Goal: Obtain resource: Download file/media

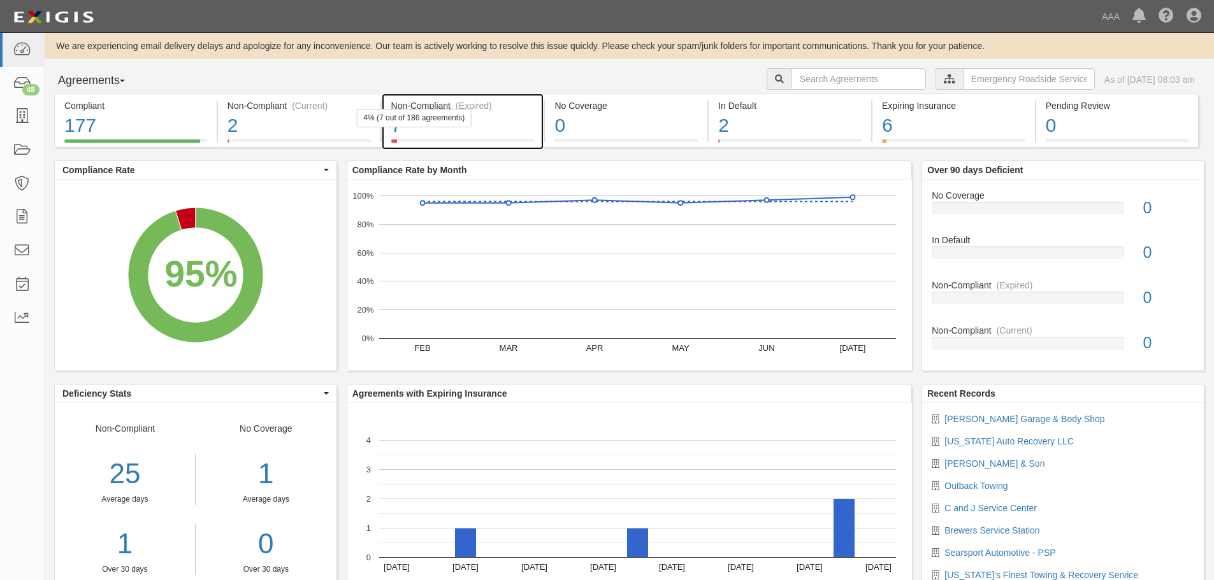
click at [443, 131] on div "7" at bounding box center [462, 125] width 143 height 27
click at [489, 130] on div "7" at bounding box center [462, 125] width 143 height 27
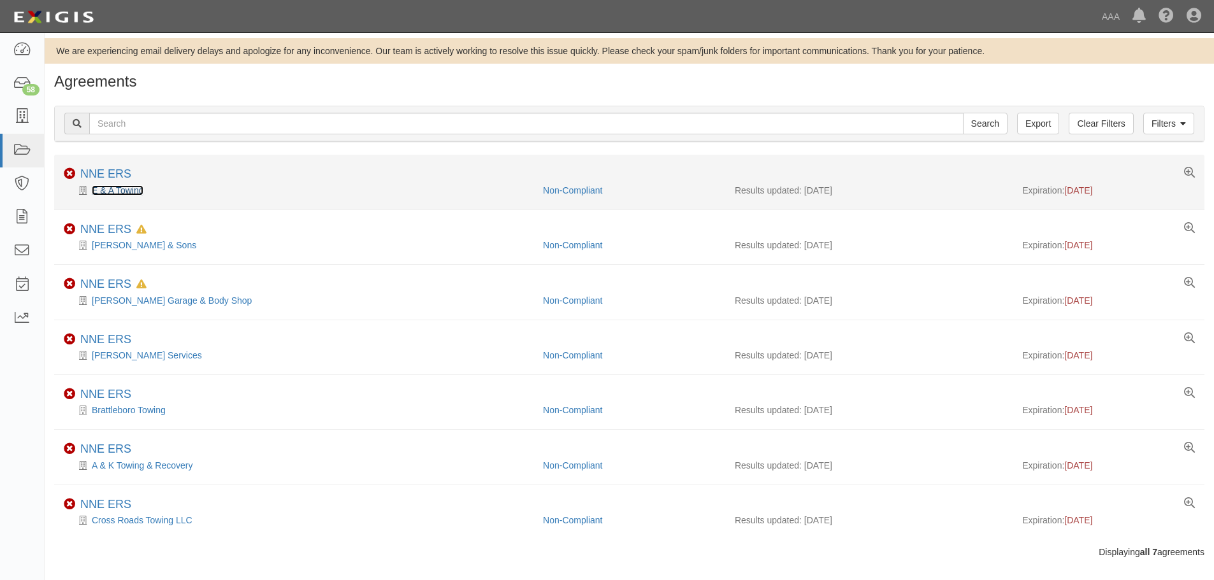
drag, startPoint x: 0, startPoint y: 0, endPoint x: 124, endPoint y: 190, distance: 226.5
click at [124, 190] on link "E & A Towing" at bounding box center [118, 190] width 52 height 10
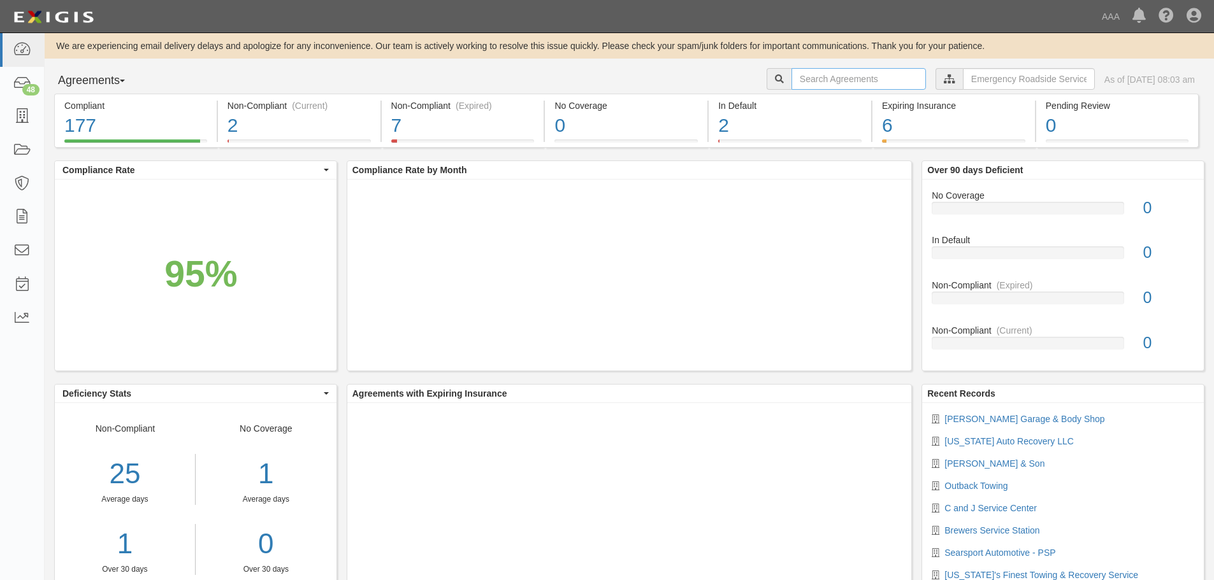
drag, startPoint x: 862, startPoint y: 82, endPoint x: 851, endPoint y: 85, distance: 11.3
click at [862, 82] on input "text" at bounding box center [858, 79] width 134 height 22
type input "mike's"
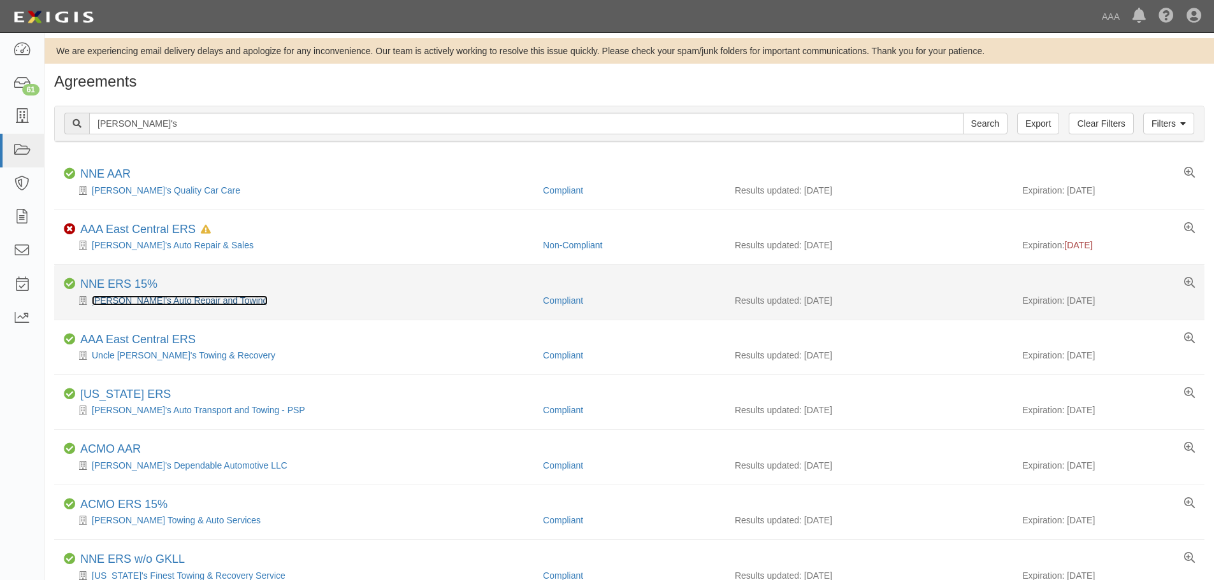
click at [164, 296] on link "Mike's Auto Repair and Towing" at bounding box center [180, 301] width 176 height 10
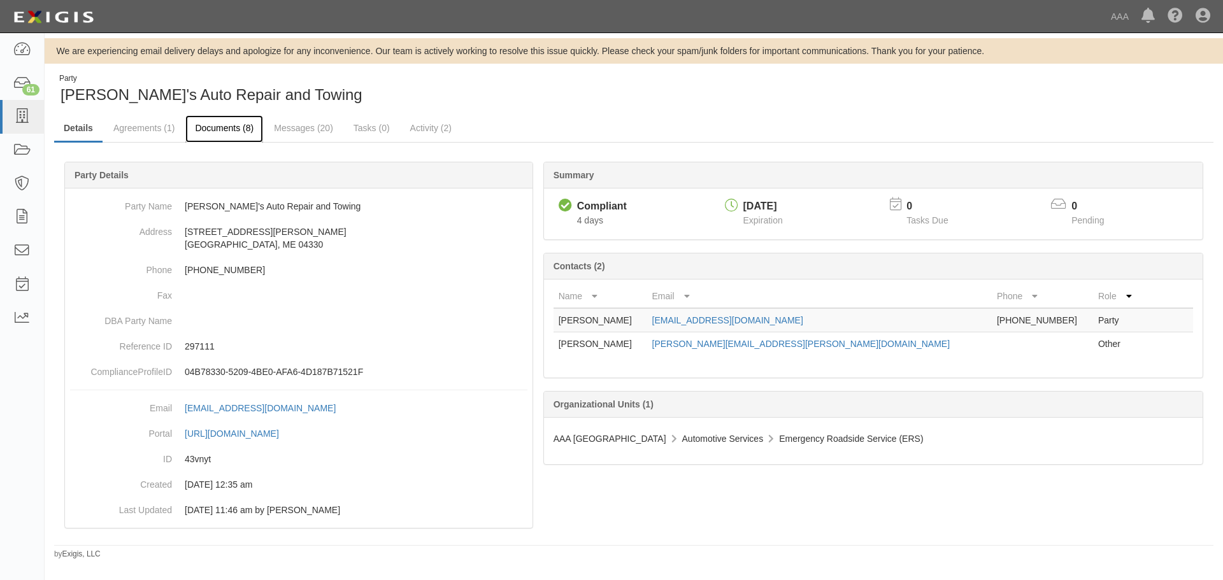
click at [214, 133] on link "Documents (8)" at bounding box center [224, 128] width 78 height 27
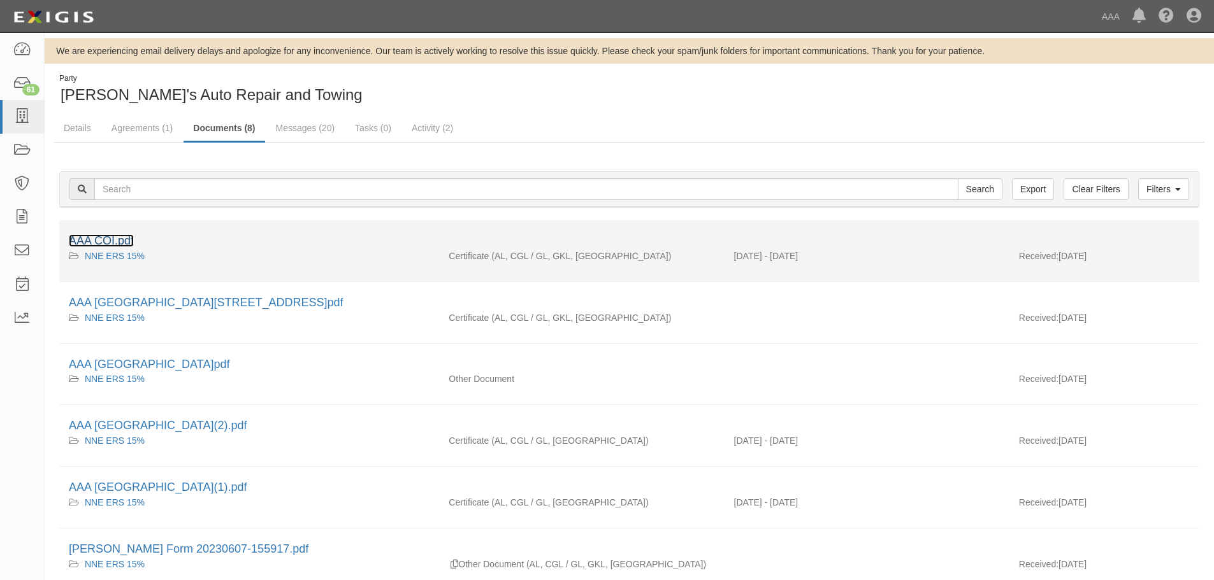
click at [117, 247] on link "AAA COI.pdf" at bounding box center [101, 240] width 65 height 13
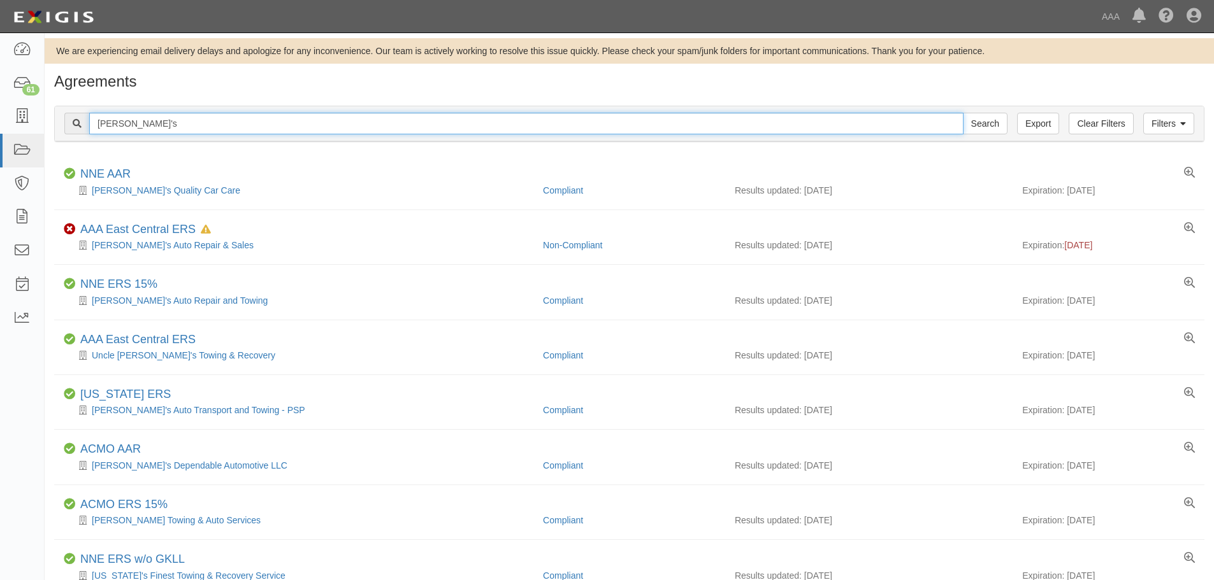
click at [138, 124] on input "mike's" at bounding box center [526, 124] width 874 height 22
click at [963, 113] on input "Search" at bounding box center [985, 124] width 45 height 22
click at [169, 123] on input "[PERSON_NAME]" at bounding box center [526, 124] width 874 height 22
click at [169, 123] on input "whiting" at bounding box center [526, 124] width 874 height 22
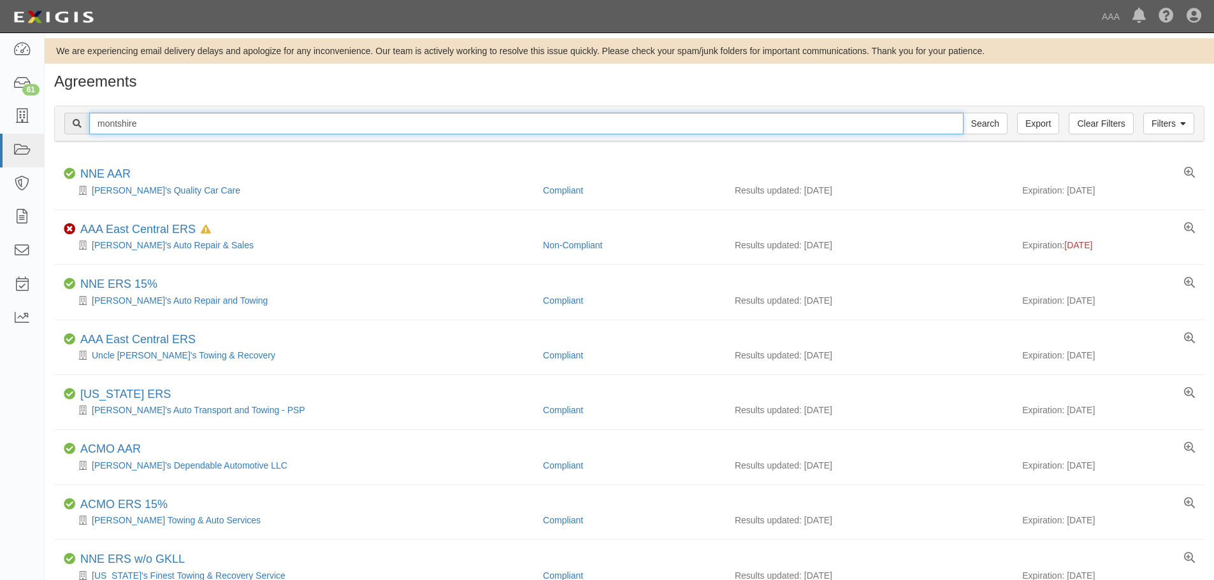
type input "montshire"
click at [963, 113] on input "Search" at bounding box center [985, 124] width 45 height 22
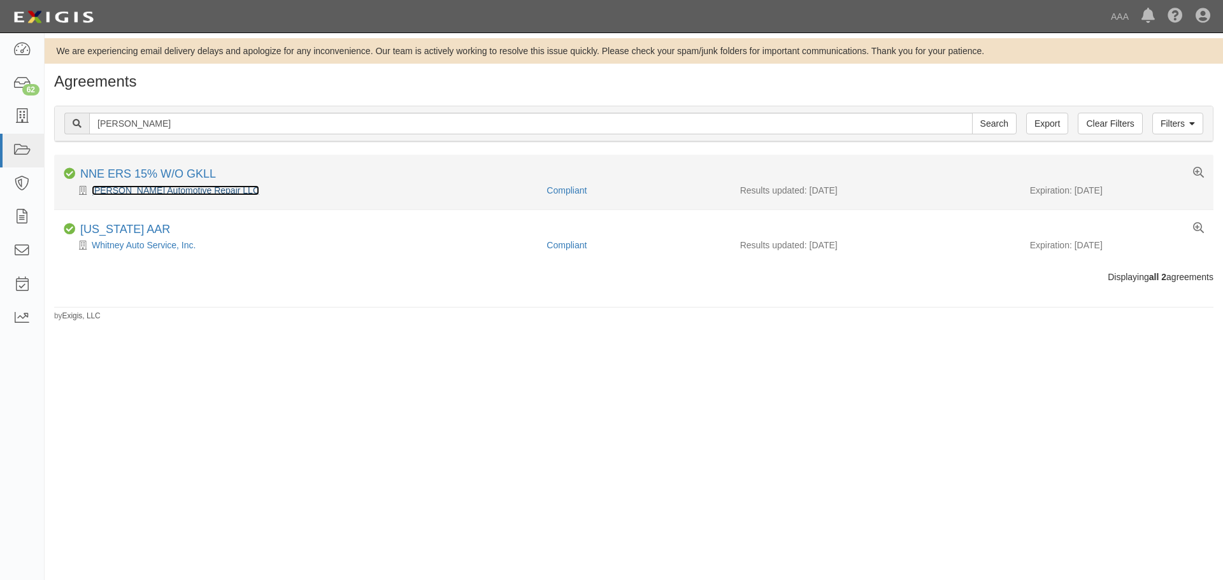
click at [183, 186] on link "[PERSON_NAME] Automotive Repair LLC" at bounding box center [176, 190] width 168 height 10
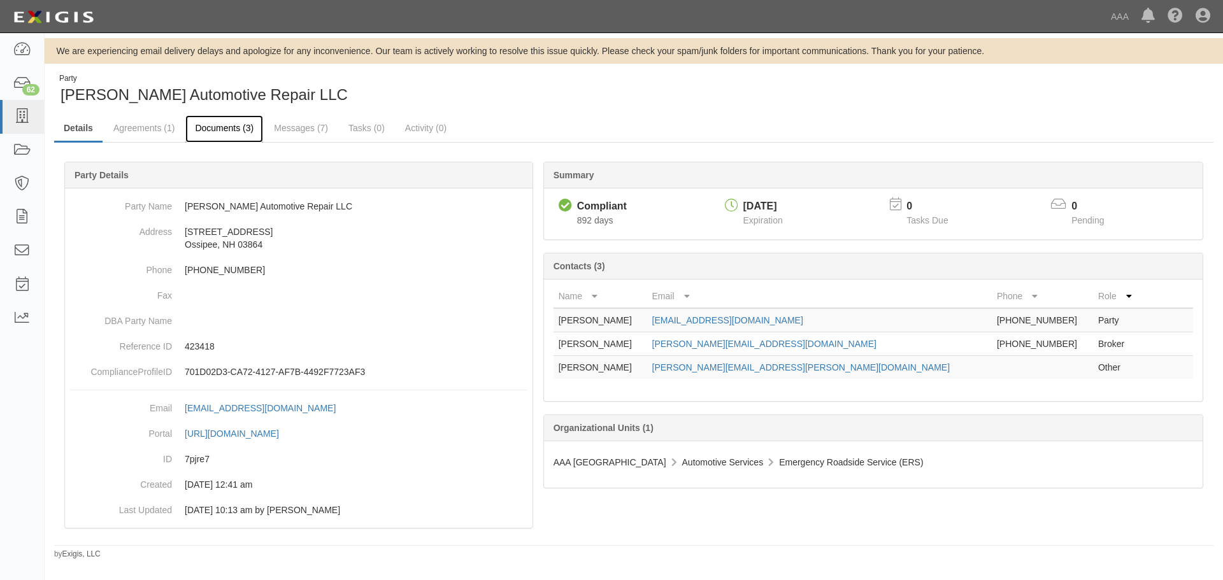
click at [215, 124] on link "Documents (3)" at bounding box center [224, 128] width 78 height 27
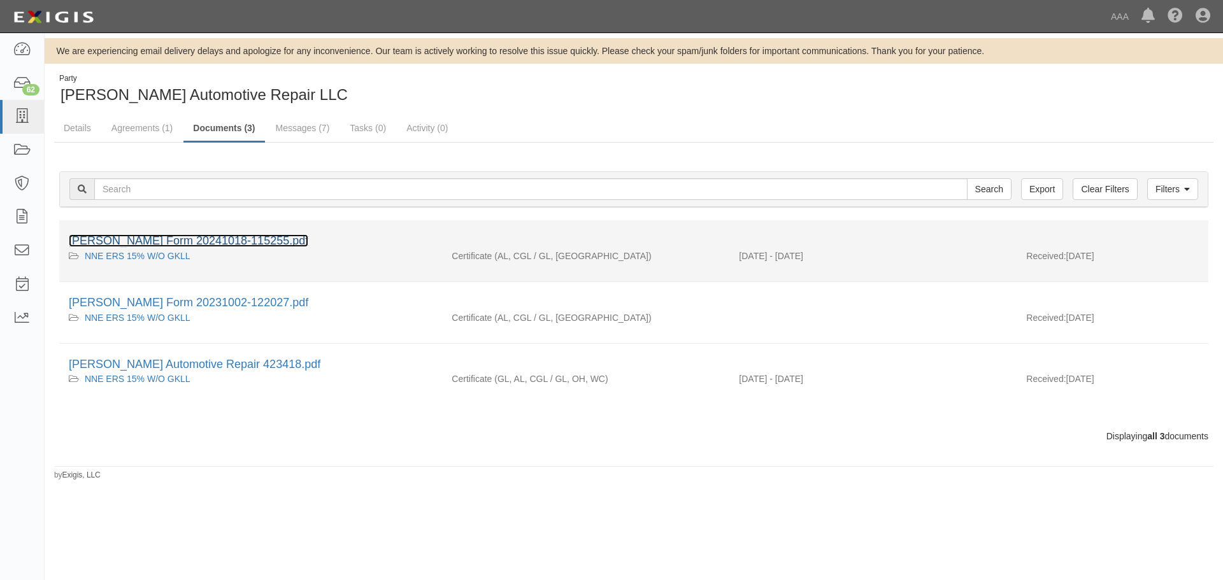
click at [170, 234] on link "[PERSON_NAME] Form 20241018-115255.pdf" at bounding box center [189, 240] width 240 height 13
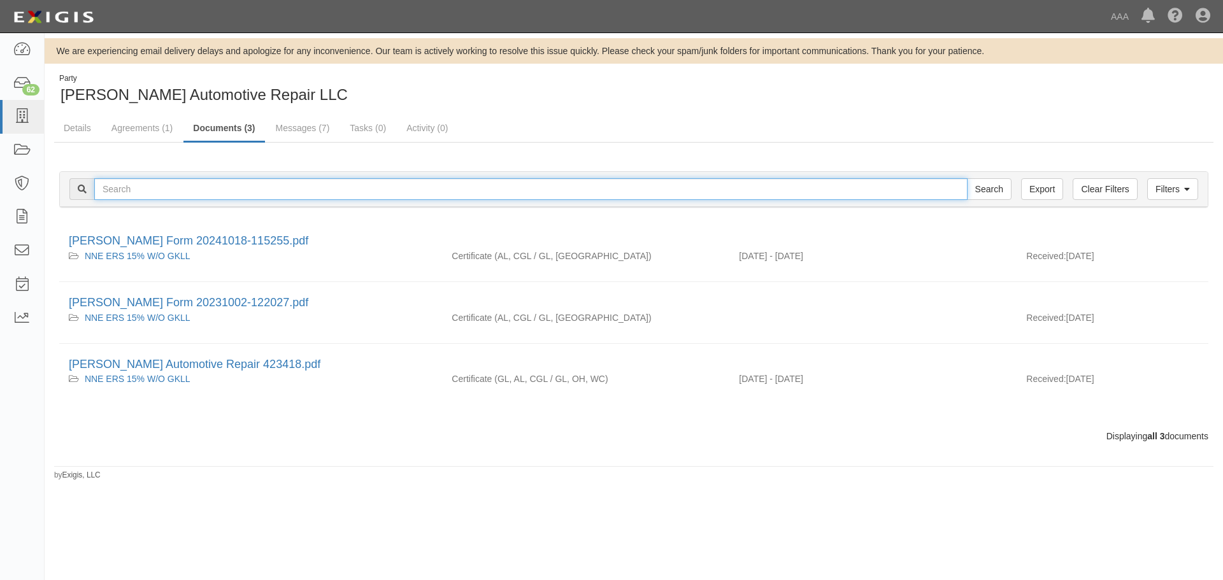
click at [147, 194] on input "text" at bounding box center [530, 189] width 873 height 22
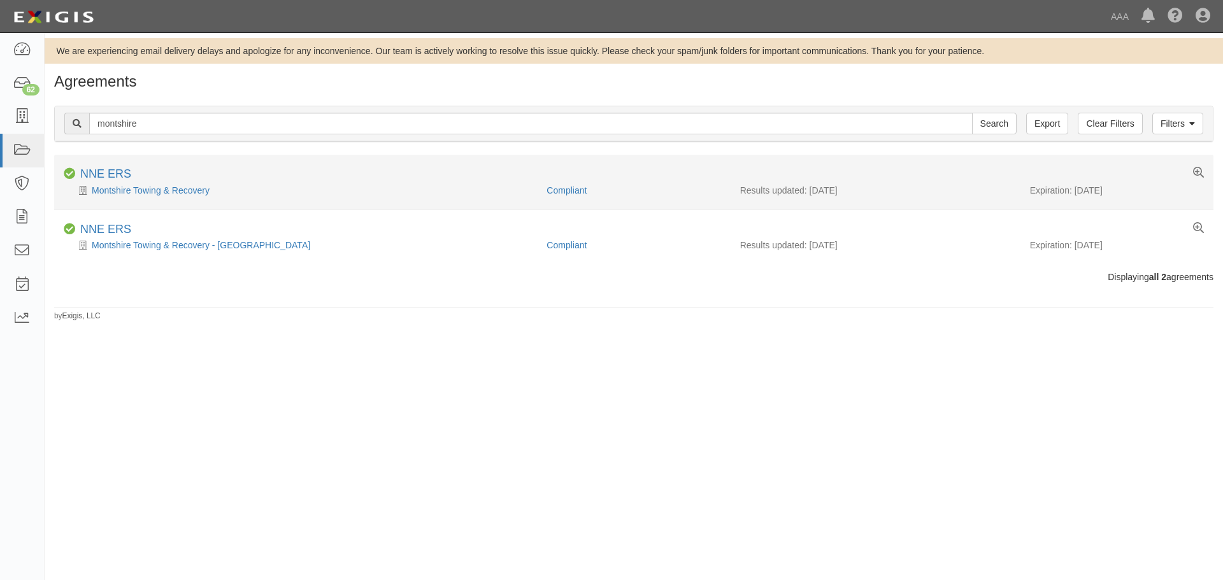
click at [180, 184] on div "Montshire Towing & Recovery" at bounding box center [300, 190] width 473 height 13
click at [181, 190] on link "Montshire Towing & Recovery" at bounding box center [151, 190] width 118 height 10
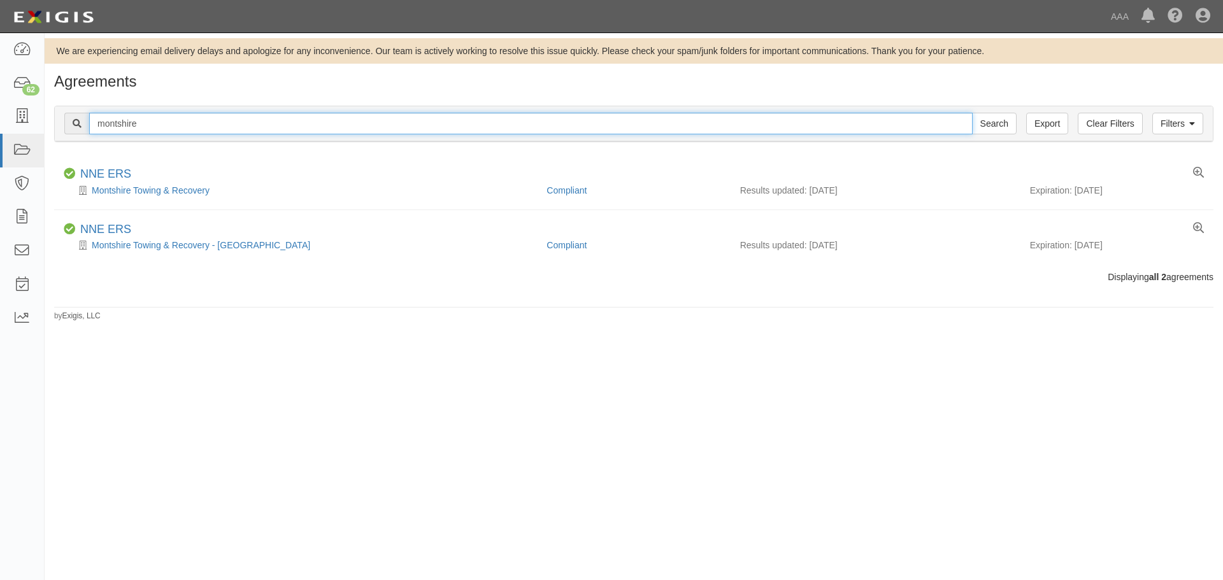
click at [145, 118] on input "montshire" at bounding box center [531, 124] width 884 height 22
type input "lifeline"
click at [972, 113] on input "Search" at bounding box center [994, 124] width 45 height 22
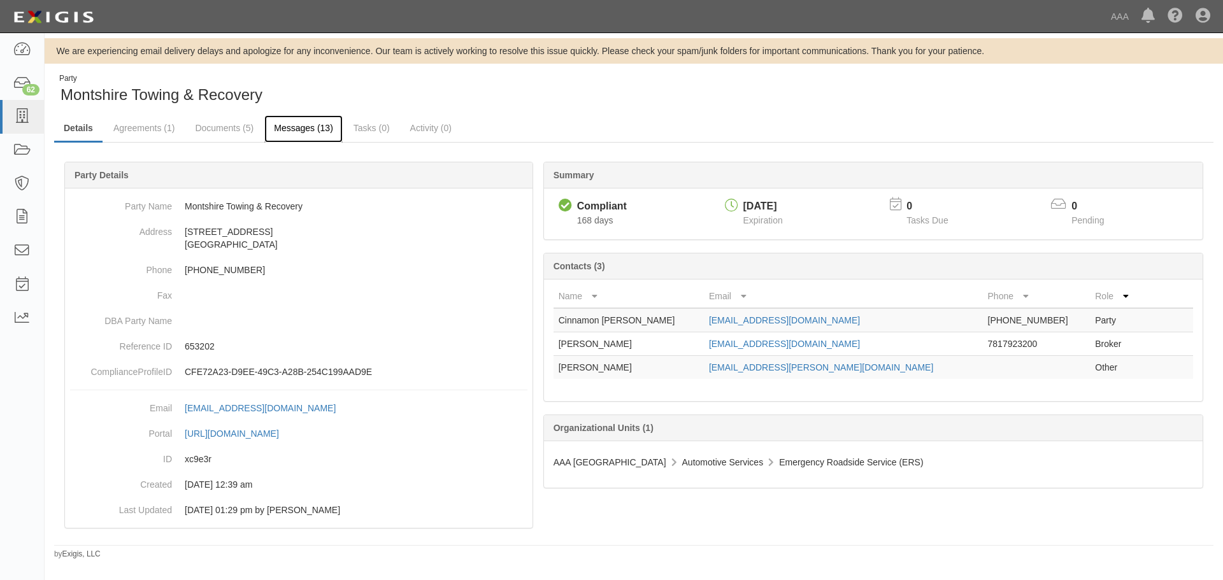
click at [268, 134] on link "Messages (13)" at bounding box center [303, 128] width 78 height 27
click at [236, 128] on link "Documents (5)" at bounding box center [224, 128] width 78 height 27
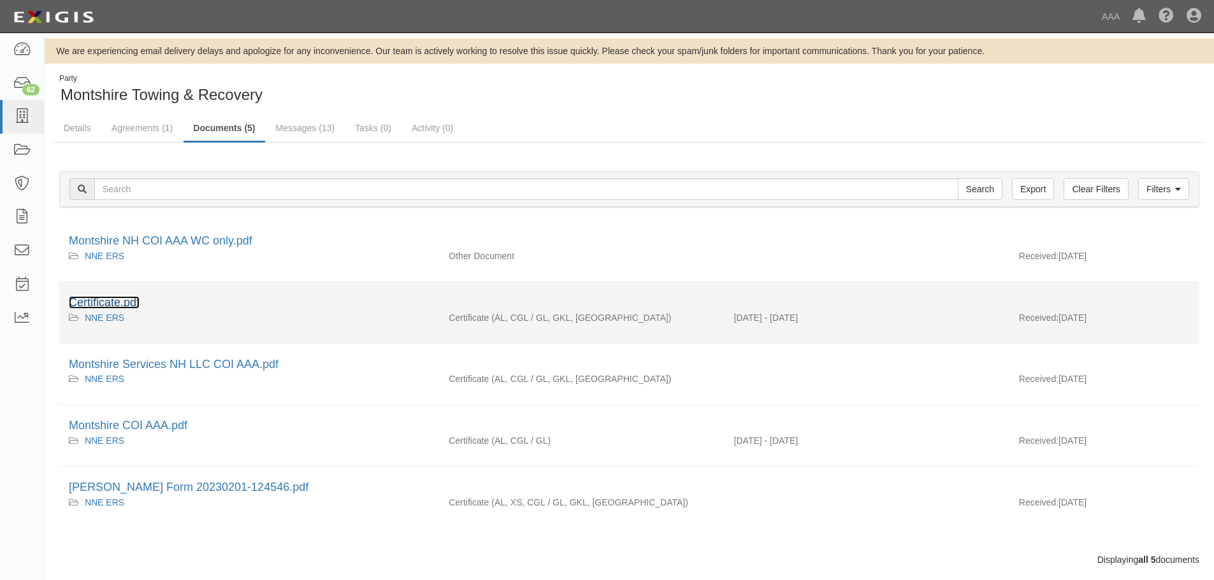
click at [135, 300] on link "Certificate.pdf" at bounding box center [104, 302] width 71 height 13
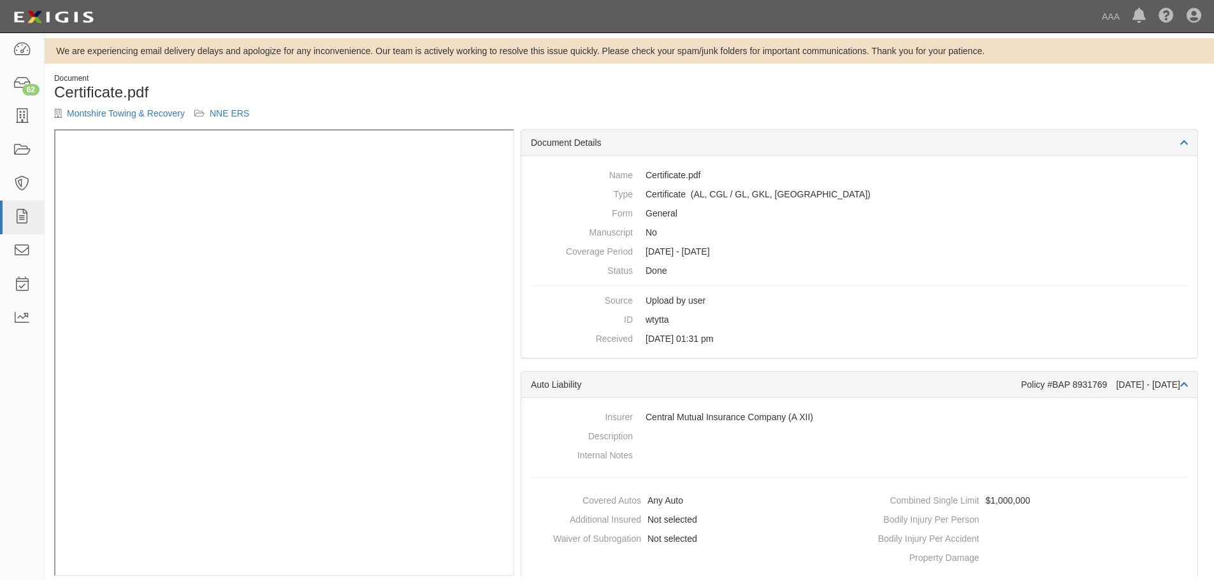
drag, startPoint x: 792, startPoint y: 73, endPoint x: 807, endPoint y: 85, distance: 18.6
click at [792, 73] on div at bounding box center [921, 73] width 585 height 1
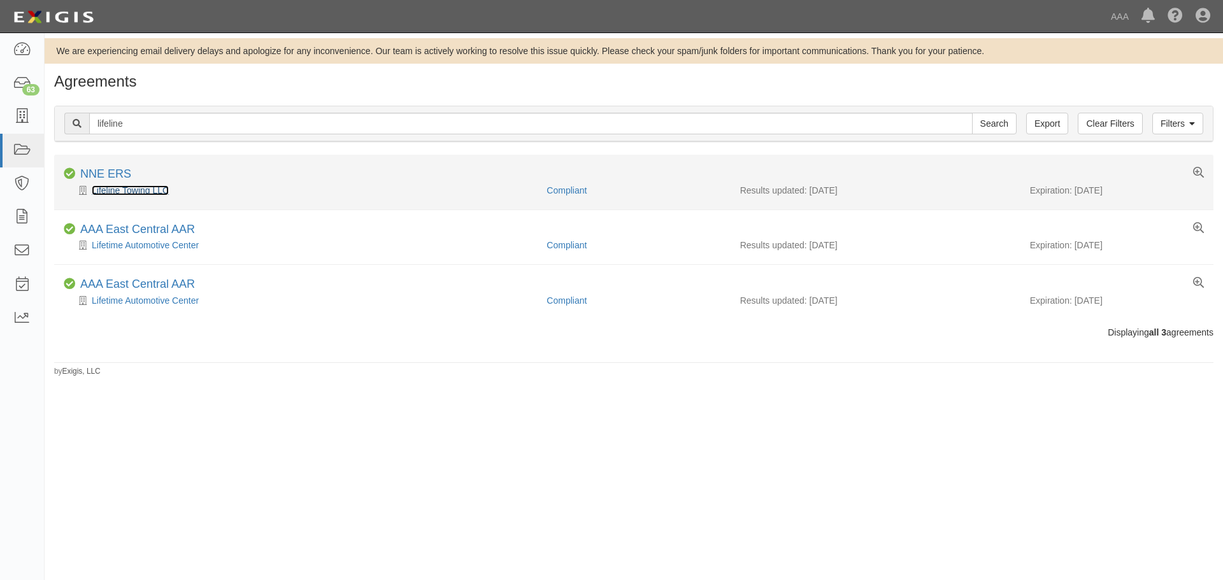
click at [150, 192] on link "Lifeline Towing LLC" at bounding box center [130, 190] width 77 height 10
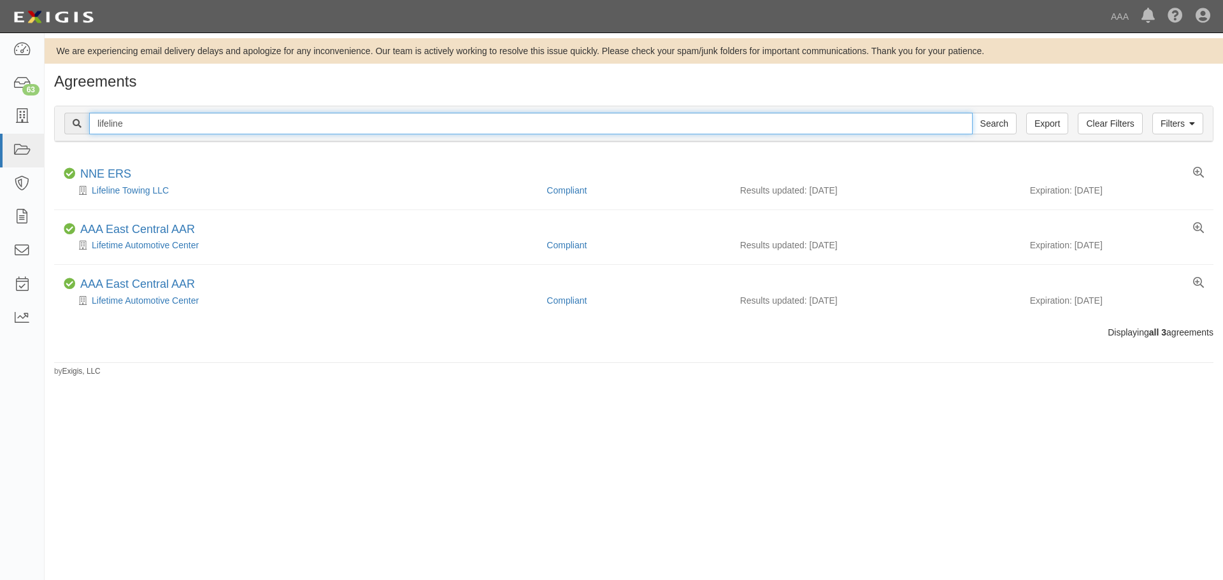
click at [145, 119] on input "lifeline" at bounding box center [531, 124] width 884 height 22
type input "blake"
click at [972, 113] on input "Search" at bounding box center [994, 124] width 45 height 22
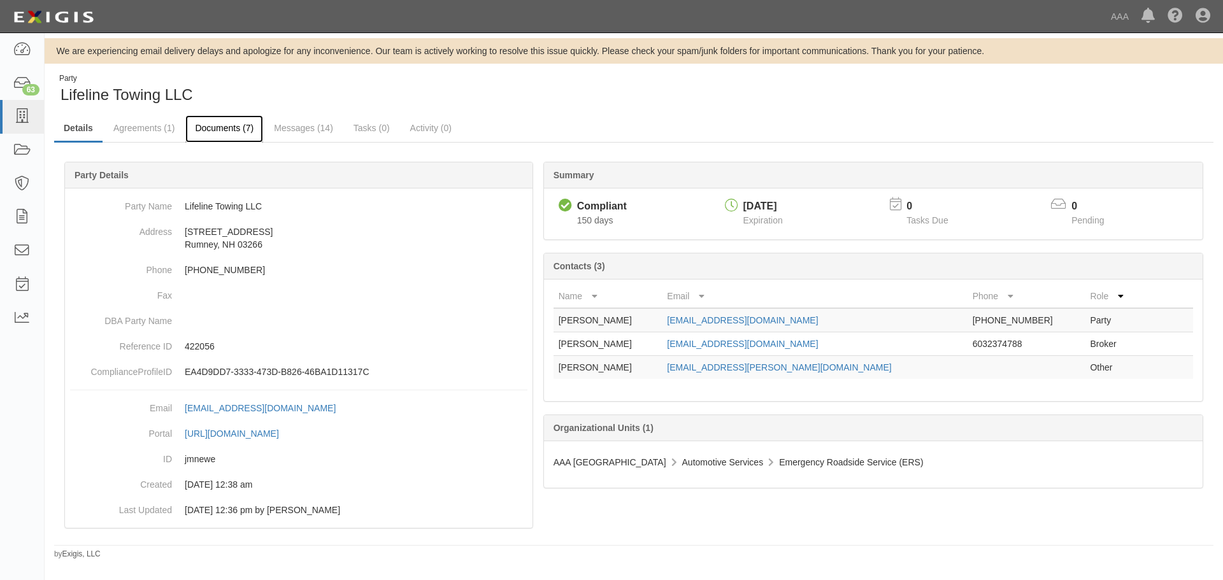
click at [198, 126] on link "Documents (7)" at bounding box center [224, 128] width 78 height 27
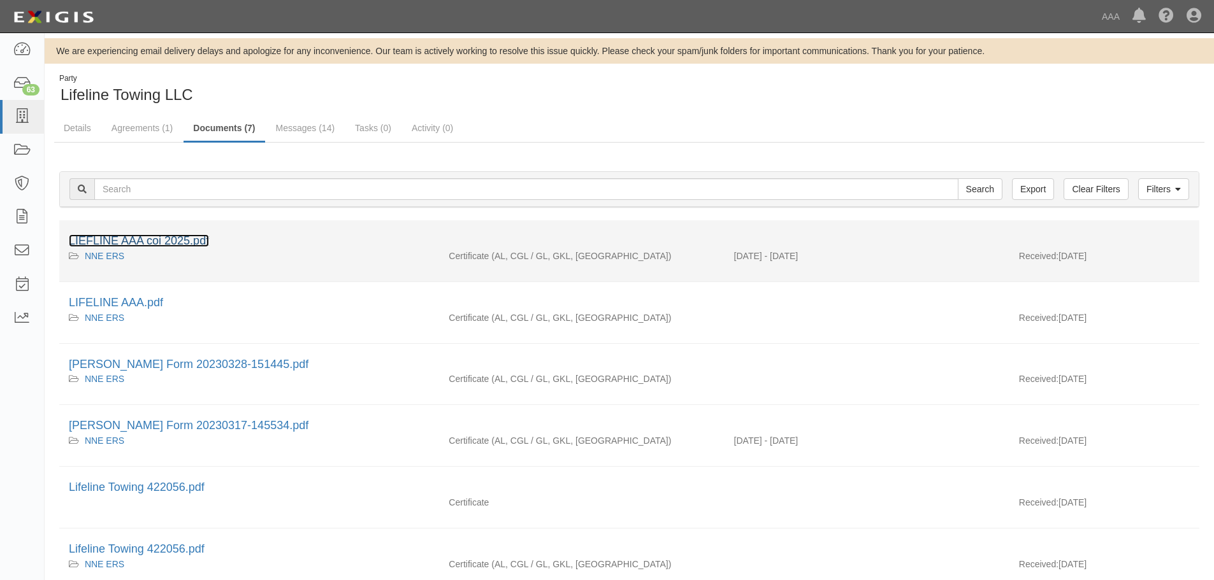
click at [169, 236] on link "LIEFLINE AAA coi 2025.pdf" at bounding box center [139, 240] width 140 height 13
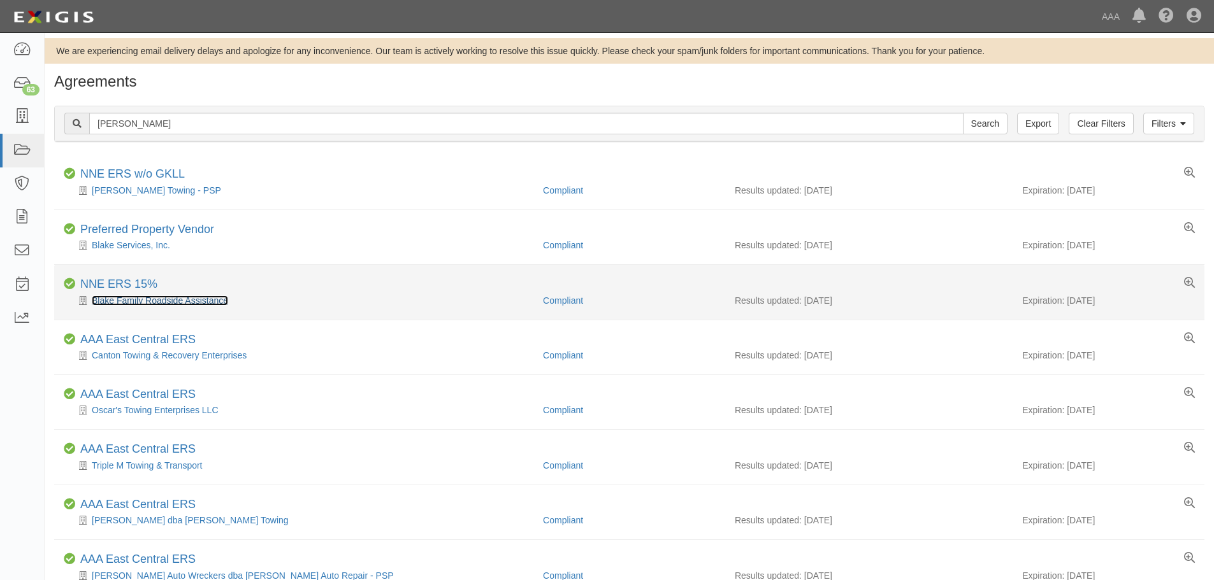
click at [178, 306] on div "Blake Family Roadside Assistance" at bounding box center [299, 300] width 470 height 13
click at [151, 300] on link "Blake Family Roadside Assistance" at bounding box center [160, 301] width 136 height 10
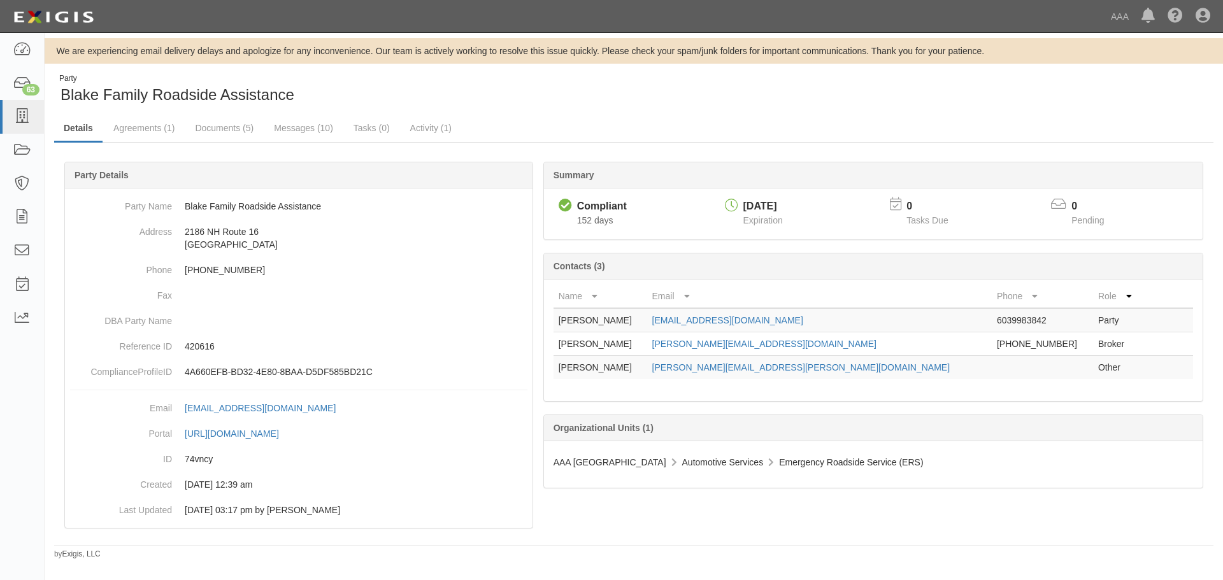
click at [203, 143] on div "Summary Compliant Compliant 152 days 03/11/2026 Expiration 0 Tasks Due 0 Pendin…" at bounding box center [633, 162] width 1159 height 38
click at [213, 128] on link "Documents (5)" at bounding box center [224, 128] width 78 height 27
drag, startPoint x: 222, startPoint y: 345, endPoint x: 185, endPoint y: 347, distance: 37.0
click at [185, 347] on p "420616" at bounding box center [356, 346] width 343 height 13
drag, startPoint x: 212, startPoint y: 349, endPoint x: 218, endPoint y: 352, distance: 6.6
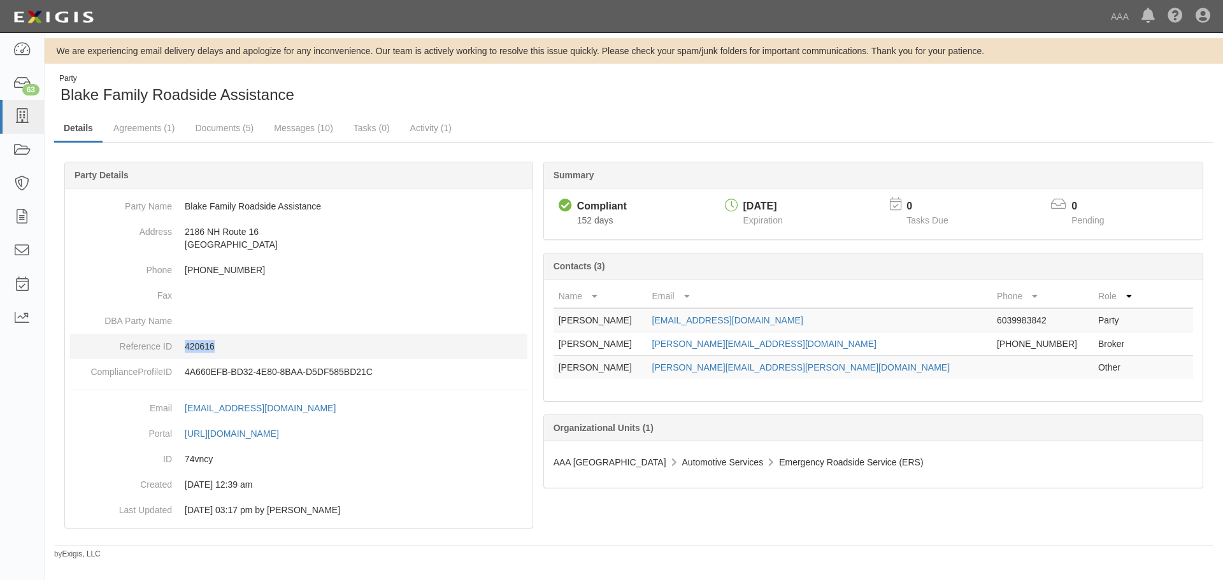
click at [213, 349] on p "420616" at bounding box center [356, 346] width 343 height 13
click at [647, 99] on div "Party Blake Family Roadside Assistance" at bounding box center [634, 89] width 1179 height 32
click at [650, 99] on div "Party Blake Family Roadside Assistance" at bounding box center [634, 89] width 1179 height 32
drag, startPoint x: 990, startPoint y: 115, endPoint x: 1178, endPoint y: 141, distance: 189.7
click at [990, 115] on ul "Details Agreements (1) Documents (5) Messages (10) Tasks (0) Activity (1)" at bounding box center [633, 128] width 1159 height 27
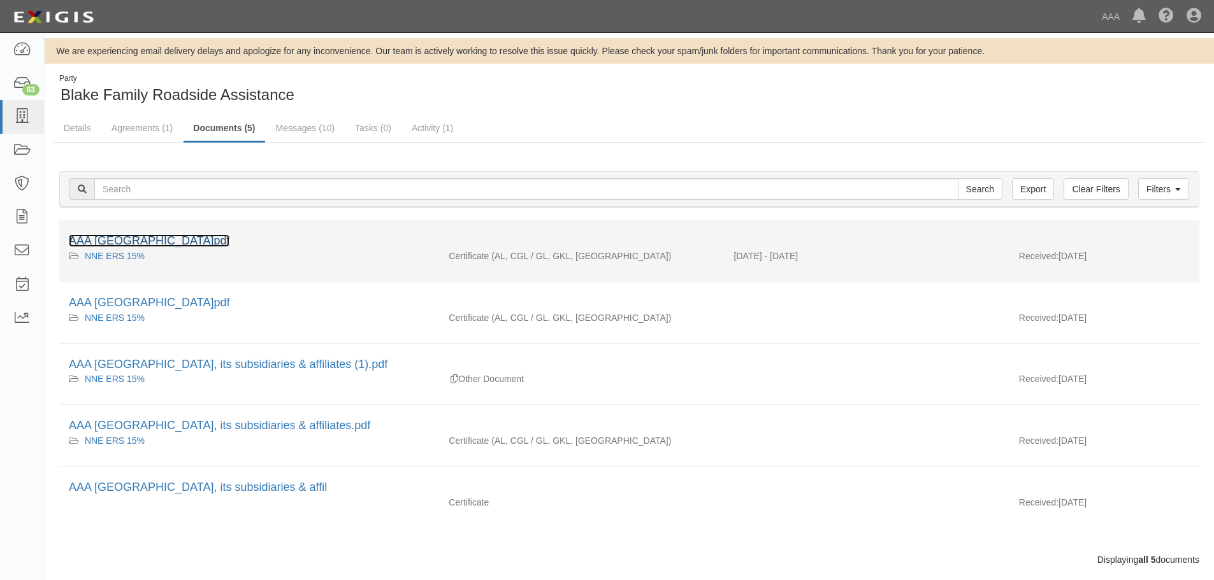
click at [156, 235] on link "AAA [GEOGRAPHIC_DATA]pdf" at bounding box center [149, 240] width 161 height 13
